Goal: Task Accomplishment & Management: Manage account settings

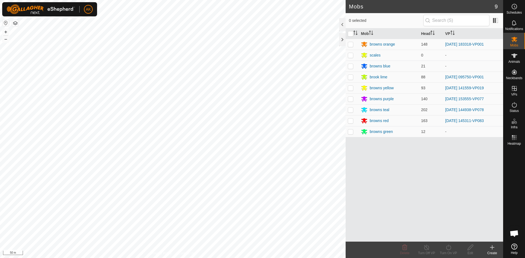
click at [490, 248] on icon at bounding box center [492, 248] width 4 height 0
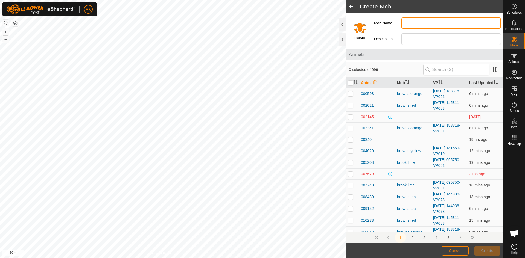
click at [413, 22] on input "Mob Name" at bounding box center [450, 22] width 99 height 11
type input "teal shop hei"
click at [452, 250] on span "Cancel" at bounding box center [455, 251] width 13 height 4
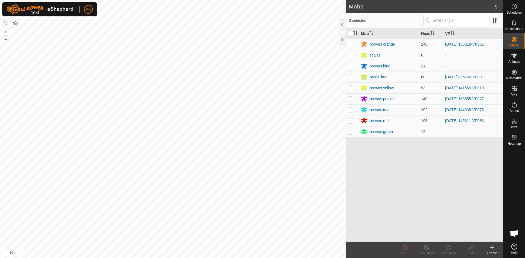
click at [492, 247] on icon at bounding box center [492, 248] width 0 height 4
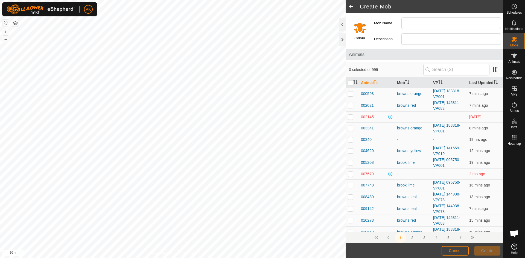
click at [358, 30] on input "Select a color" at bounding box center [359, 27] width 13 height 13
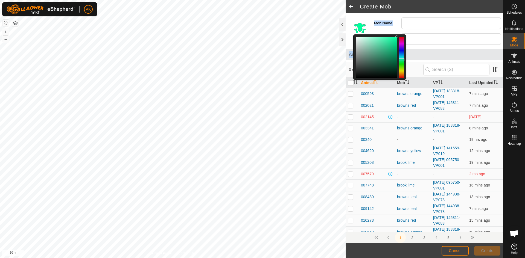
drag, startPoint x: 402, startPoint y: 72, endPoint x: 408, endPoint y: 60, distance: 14.1
click at [408, 60] on div "Colour Mob Name Description Animals 0 selected of 999 Animal Mob VP Last Update…" at bounding box center [424, 128] width 157 height 230
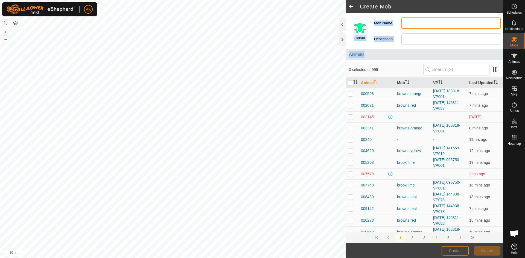
click at [411, 24] on input "Mob Name" at bounding box center [450, 22] width 99 height 11
type input "browns aqua"
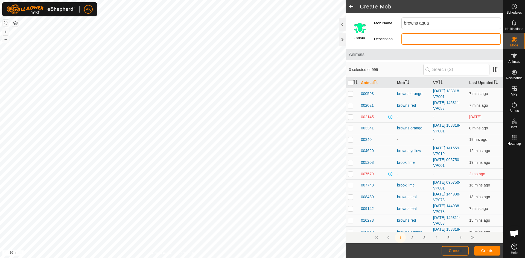
click at [421, 39] on input "Description" at bounding box center [450, 38] width 99 height 11
type input "shop hiefers"
click at [479, 250] on button "Create" at bounding box center [487, 251] width 26 height 10
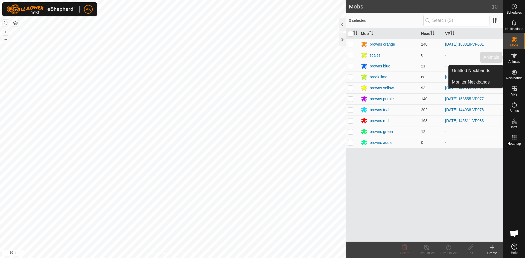
click at [512, 60] on es-animals-svg-icon at bounding box center [514, 55] width 10 height 9
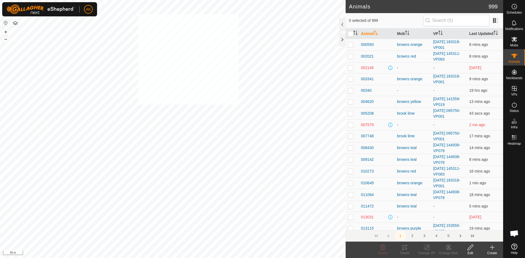
checkbox input "true"
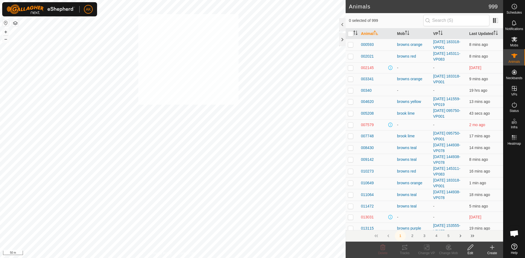
checkbox input "true"
click at [449, 250] on icon at bounding box center [448, 247] width 7 height 7
click at [456, 225] on link "Choose Mob..." at bounding box center [465, 224] width 54 height 11
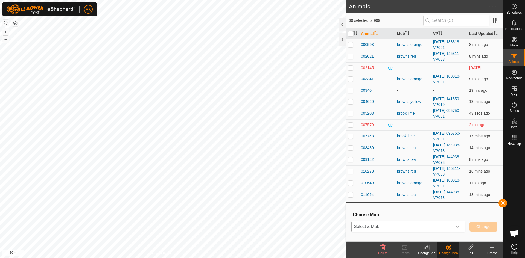
click at [400, 226] on span "Select a Mob" at bounding box center [402, 226] width 100 height 11
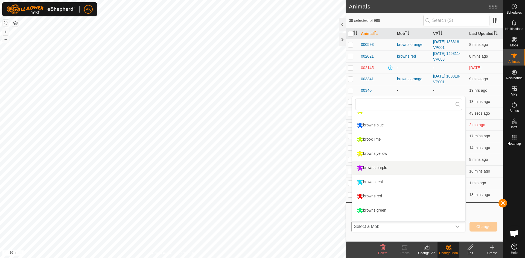
scroll to position [32, 0]
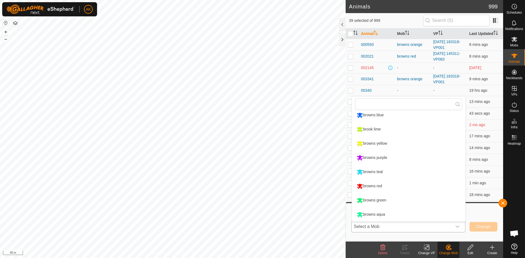
click at [374, 214] on li "browns aqua" at bounding box center [408, 215] width 113 height 14
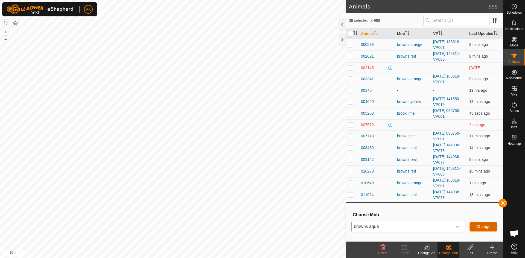
click at [476, 226] on span "Change" at bounding box center [483, 227] width 14 height 4
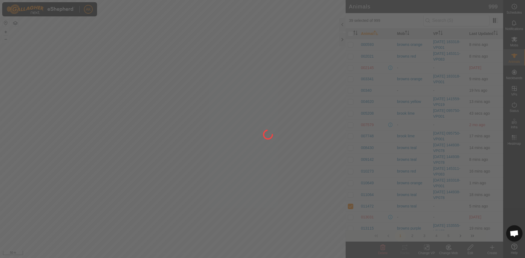
checkbox input "false"
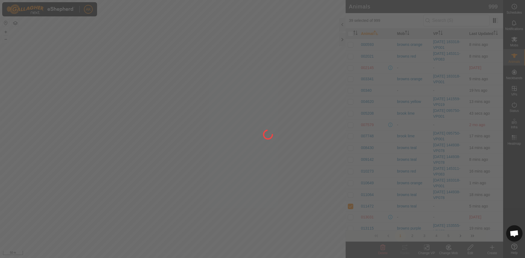
checkbox input "false"
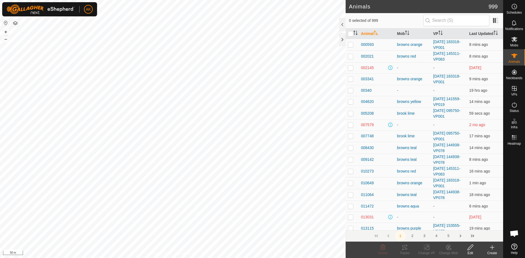
click at [469, 248] on icon at bounding box center [469, 247] width 5 height 5
click at [518, 46] on span "Mobs" at bounding box center [514, 45] width 8 height 3
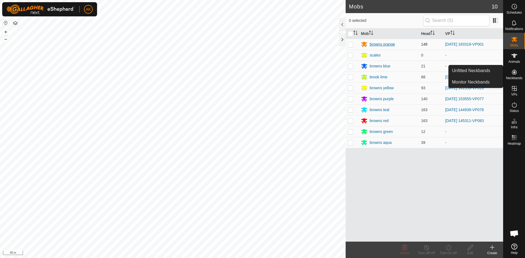
click at [379, 45] on div "browns orange" at bounding box center [382, 45] width 25 height 6
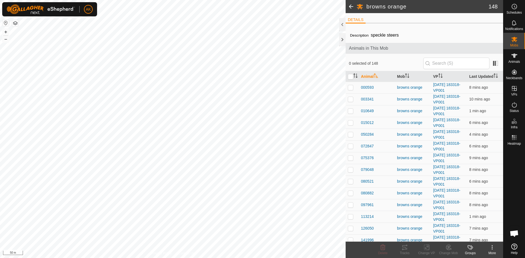
click at [493, 248] on icon at bounding box center [491, 247] width 1 height 1
click at [479, 235] on link "Edit Mob Detail" at bounding box center [476, 235] width 54 height 11
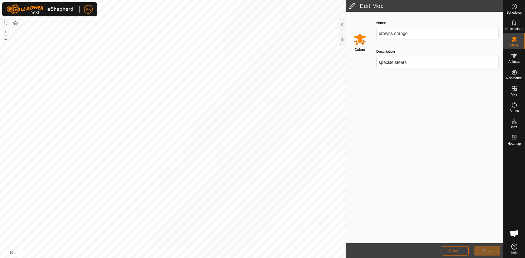
click at [454, 250] on span "Cancel" at bounding box center [455, 251] width 13 height 4
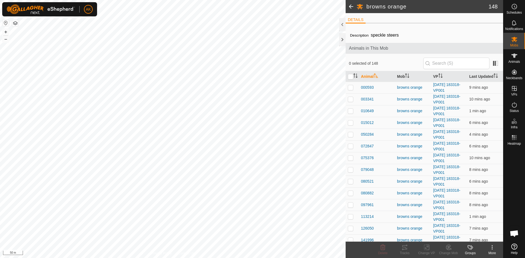
click at [348, 6] on span at bounding box center [351, 6] width 11 height 13
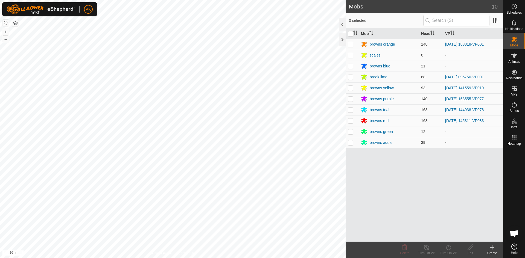
click at [380, 139] on td "browns aqua" at bounding box center [389, 142] width 60 height 11
click at [381, 142] on div "browns aqua" at bounding box center [381, 143] width 22 height 6
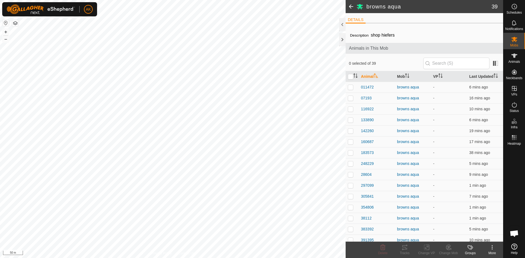
click at [493, 248] on icon at bounding box center [492, 247] width 7 height 7
click at [481, 234] on link "Edit Mob Detail" at bounding box center [476, 235] width 54 height 11
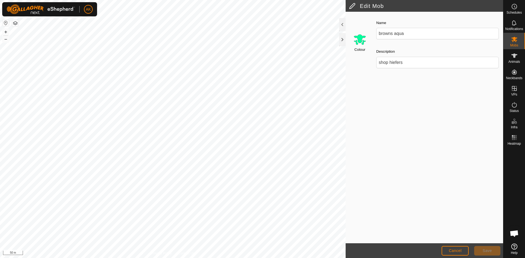
click at [360, 41] on input "Select a color" at bounding box center [359, 39] width 13 height 13
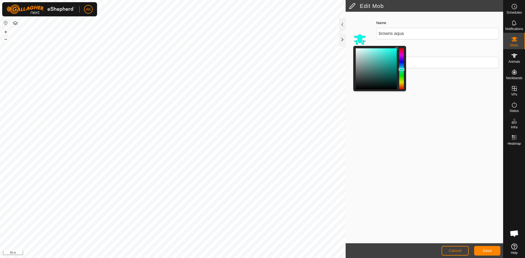
click at [403, 69] on div at bounding box center [401, 68] width 5 height 41
click at [401, 69] on div at bounding box center [401, 68] width 5 height 41
click at [492, 252] on button "Save" at bounding box center [487, 251] width 26 height 10
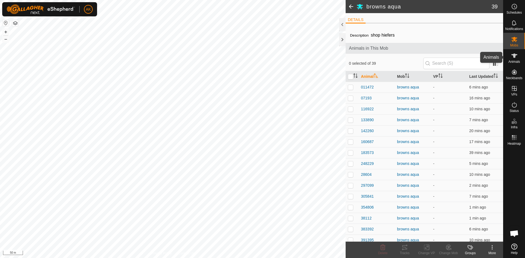
click at [511, 59] on icon at bounding box center [514, 55] width 7 height 7
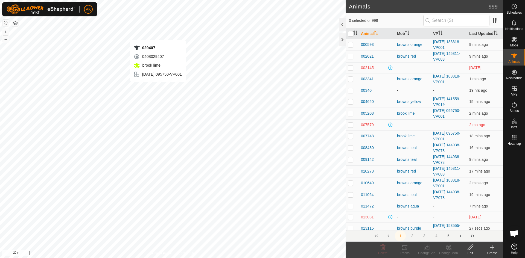
checkbox input "true"
click at [446, 250] on icon at bounding box center [448, 247] width 7 height 7
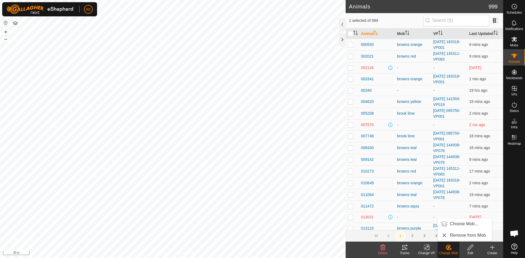
click at [429, 250] on icon at bounding box center [426, 247] width 7 height 7
click at [437, 236] on link "Turn Off VP" at bounding box center [443, 235] width 54 height 11
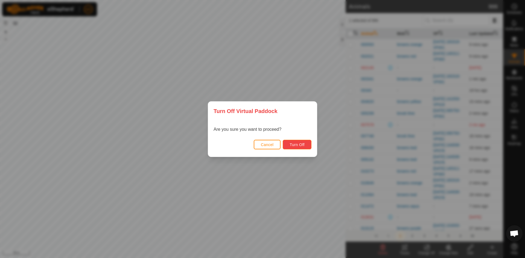
click at [302, 147] on button "Turn Off" at bounding box center [297, 145] width 29 height 10
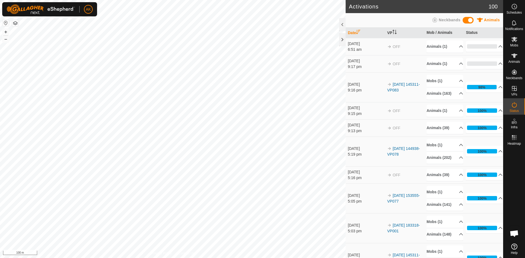
click at [16, 22] on button "button" at bounding box center [15, 23] width 7 height 7
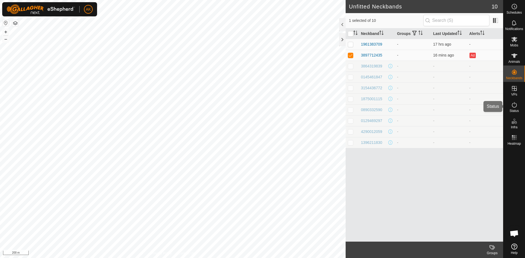
click at [515, 103] on icon at bounding box center [514, 105] width 7 height 7
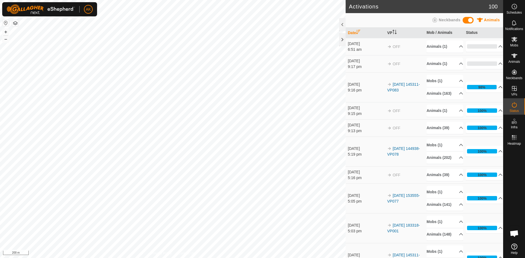
click at [480, 90] on p-accordion-header "98%" at bounding box center [484, 87] width 37 height 11
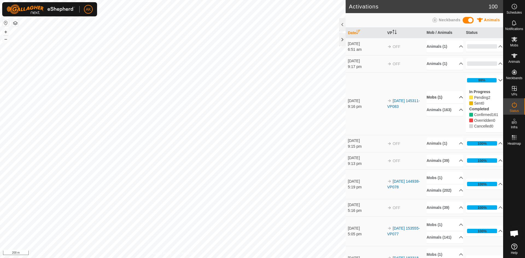
click at [436, 94] on p-accordion-header "Mobs (1)" at bounding box center [444, 97] width 37 height 12
click at [475, 79] on p-accordion-header "98%" at bounding box center [484, 80] width 37 height 11
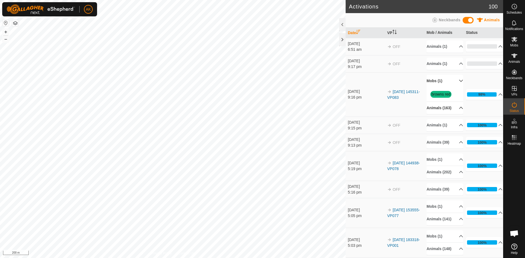
click at [436, 107] on p-accordion-header "Animals (163)" at bounding box center [444, 108] width 37 height 12
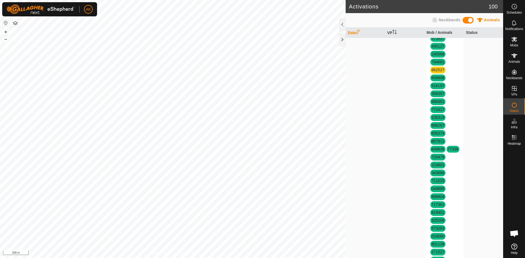
scroll to position [273, 0]
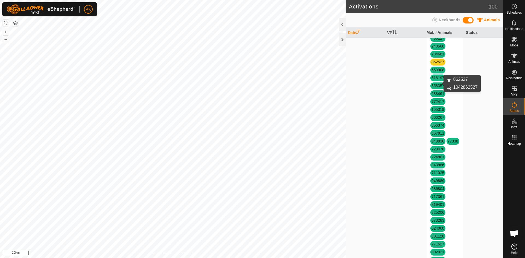
click at [436, 64] on link "862527" at bounding box center [437, 62] width 13 height 4
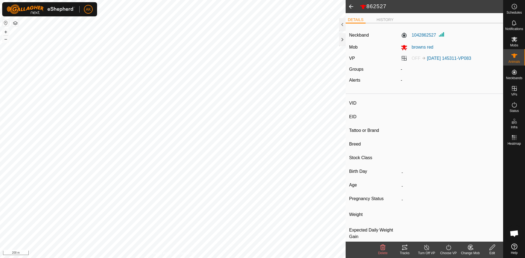
type input "862527"
type input "-"
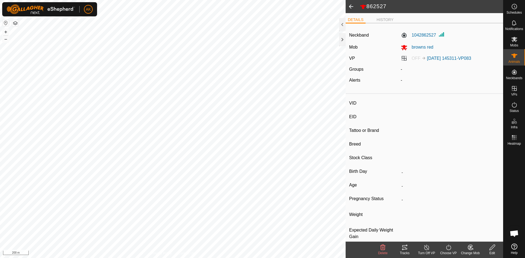
type input "0 kg"
type input "-"
click at [448, 248] on icon at bounding box center [448, 247] width 7 height 7
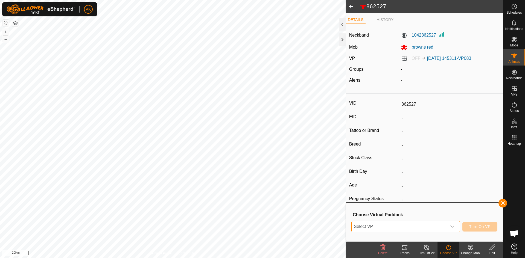
click at [437, 227] on span "Select VP" at bounding box center [399, 226] width 95 height 11
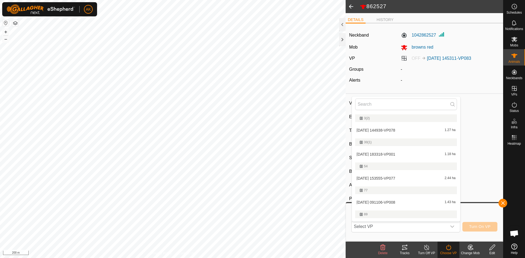
click at [468, 138] on div "VID 862527 EID - Tattoo or Brand - Breed - Stock Class - Birth Day - Age - Preg…" at bounding box center [424, 173] width 157 height 154
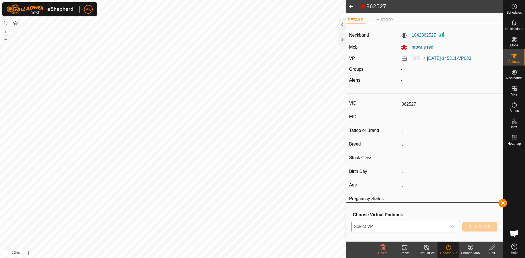
click at [450, 224] on div "dropdown trigger" at bounding box center [452, 226] width 11 height 11
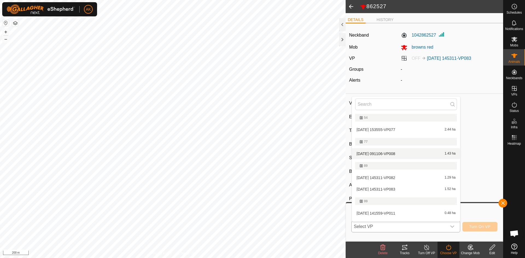
scroll to position [55, 0]
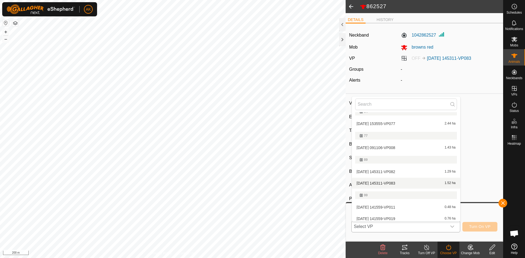
click at [385, 182] on li "[DATE] 145311-VP083 1.52 ha" at bounding box center [406, 183] width 108 height 11
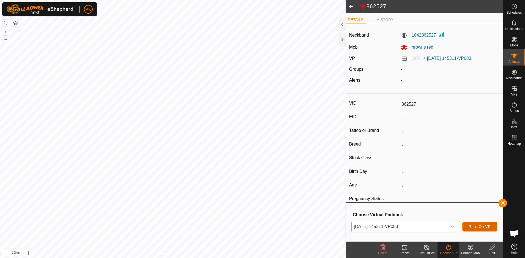
click at [475, 227] on span "Turn On VP" at bounding box center [479, 227] width 21 height 4
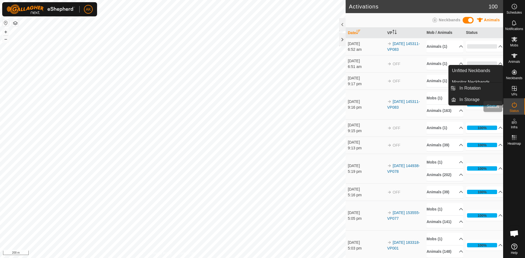
click at [513, 104] on icon at bounding box center [514, 105] width 7 height 7
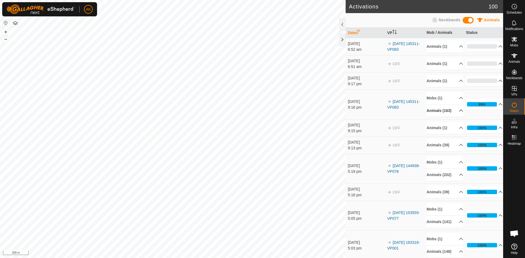
click at [438, 110] on p-accordion-header "Animals (163)" at bounding box center [444, 111] width 37 height 12
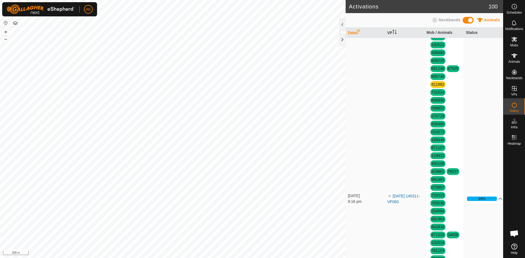
scroll to position [519, 0]
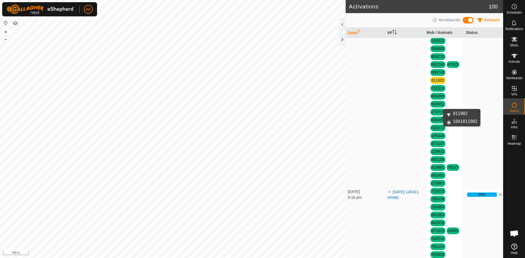
click at [437, 83] on link "811982" at bounding box center [437, 80] width 13 height 4
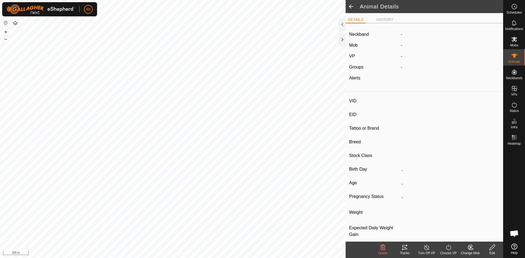
type input "811982"
type input "-"
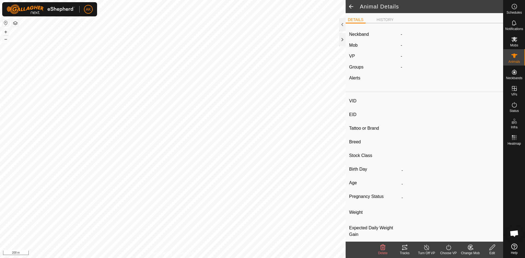
type input "-"
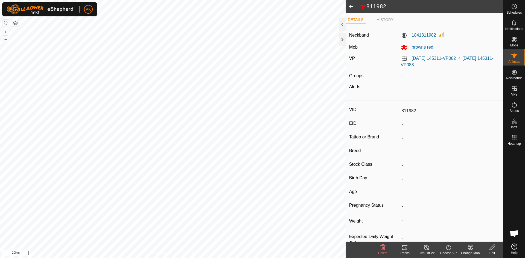
click at [426, 248] on line at bounding box center [426, 248] width 4 height 4
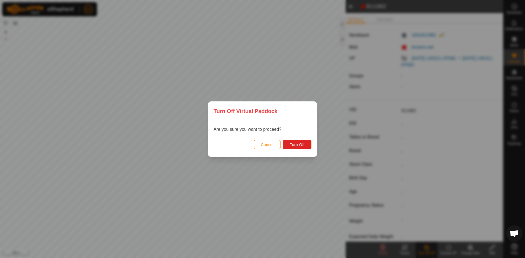
click at [429, 194] on div "Turn Off Virtual Paddock Are you sure you want to proceed? Cancel Turn Off" at bounding box center [262, 129] width 525 height 258
click at [273, 148] on button "Cancel" at bounding box center [267, 145] width 27 height 10
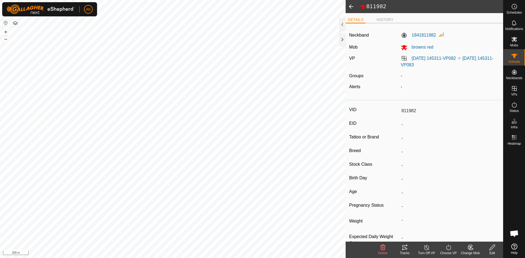
click at [449, 249] on icon at bounding box center [448, 247] width 7 height 7
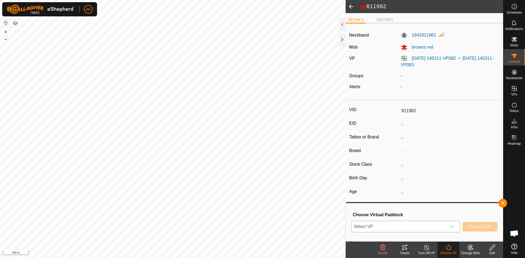
click at [447, 226] on div "dropdown trigger" at bounding box center [452, 226] width 11 height 11
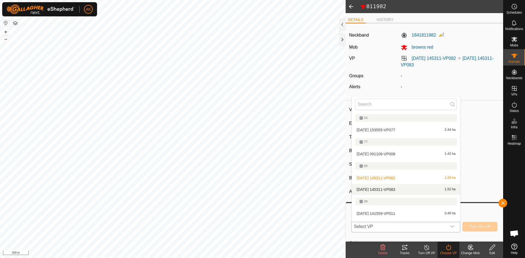
scroll to position [65, 0]
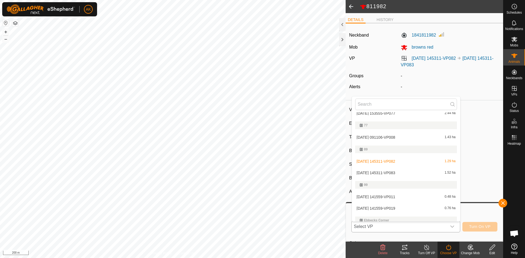
click at [373, 172] on li "[DATE] 145311-VP083 1.52 ha" at bounding box center [406, 173] width 108 height 11
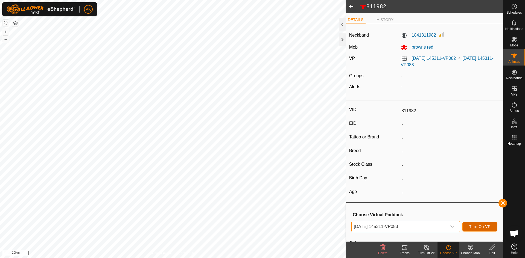
click at [479, 228] on span "Turn On VP" at bounding box center [479, 227] width 21 height 4
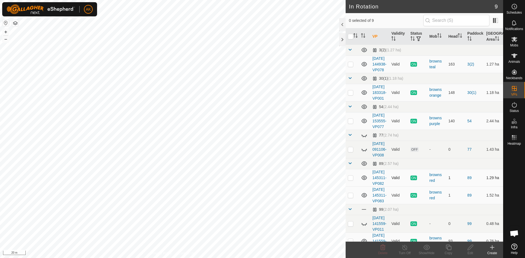
checkbox input "true"
click at [449, 250] on icon at bounding box center [448, 247] width 5 height 5
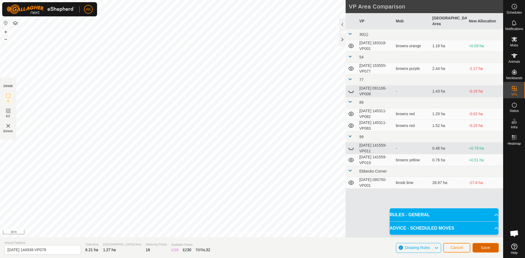
click at [487, 248] on span "Save" at bounding box center [485, 248] width 9 height 4
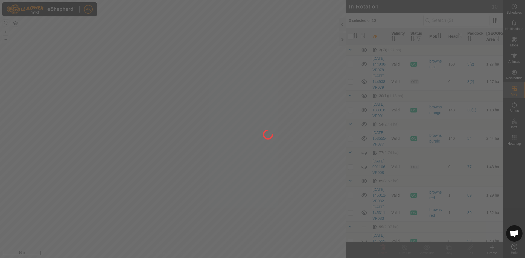
drag, startPoint x: 318, startPoint y: 166, endPoint x: 96, endPoint y: 143, distance: 223.4
click at [99, 143] on div at bounding box center [262, 129] width 525 height 258
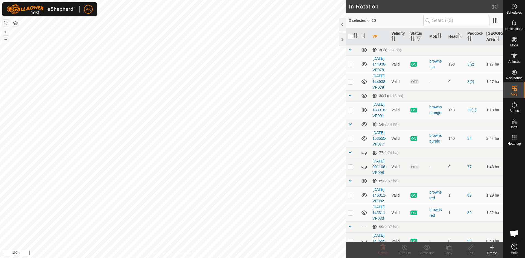
checkbox input "true"
click at [446, 245] on icon at bounding box center [448, 247] width 5 height 5
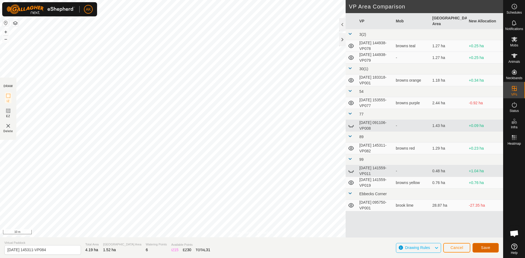
click at [490, 251] on button "Save" at bounding box center [485, 248] width 26 height 10
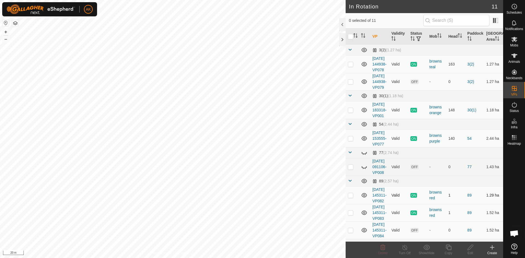
click at [351, 232] on div "In Rotation 11 0 selected of 11 VP Validity Status Mob Head Paddock Grazing Are…" at bounding box center [251, 129] width 503 height 258
